Goal: Find specific page/section: Find specific page/section

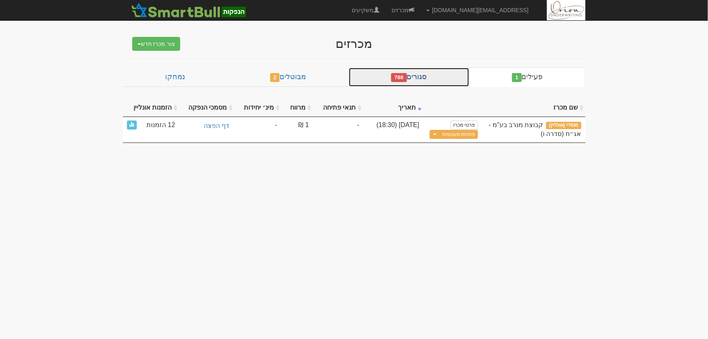
click at [433, 75] on link "סגורים 788" at bounding box center [408, 76] width 121 height 19
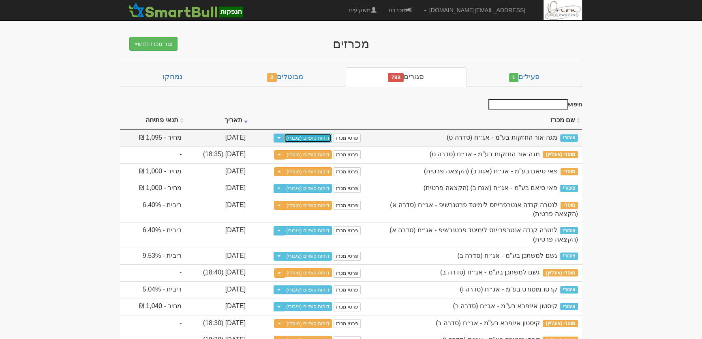
click at [332, 138] on link "דוחות סופיים (ציבורי)" at bounding box center [308, 137] width 48 height 9
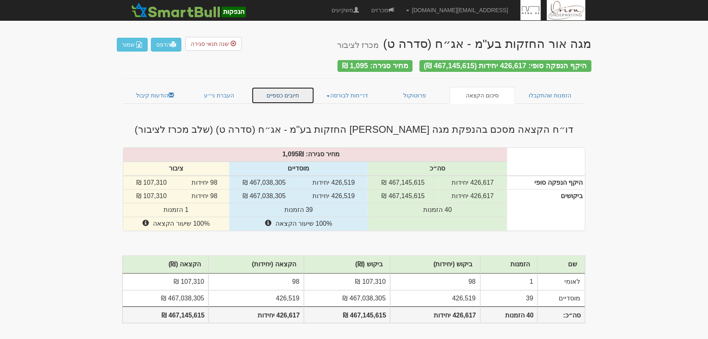
click at [291, 92] on link "חיובים כספיים" at bounding box center [282, 95] width 63 height 17
